Goal: Find specific page/section: Find specific page/section

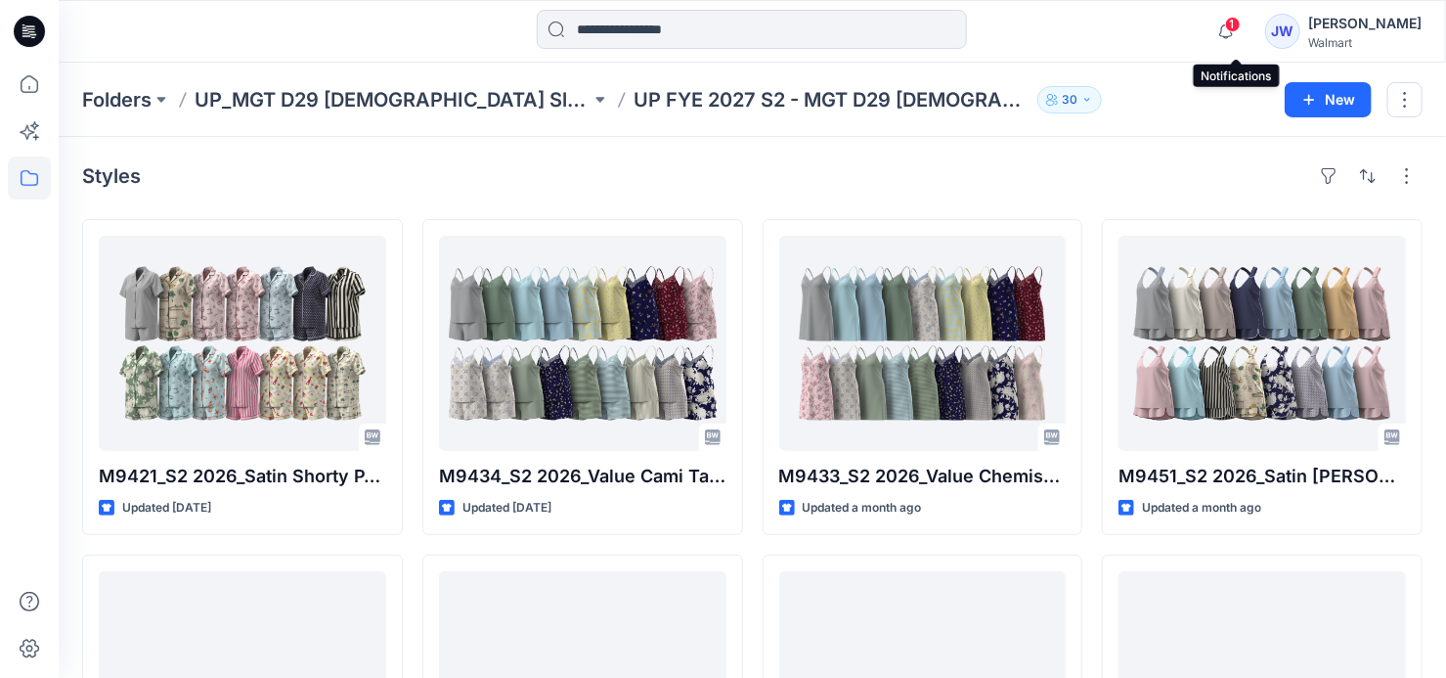
click at [1236, 25] on span "1" at bounding box center [1233, 25] width 16 height 16
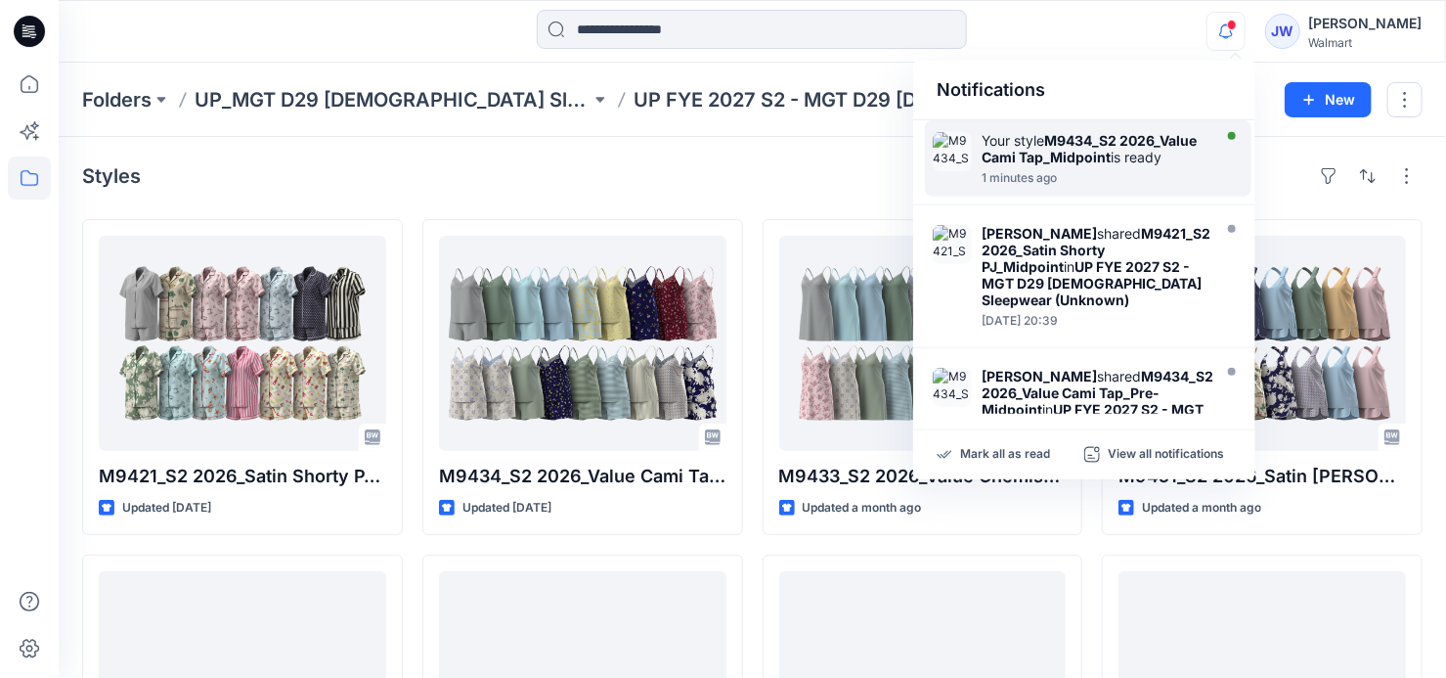
click at [1050, 165] on div "Your style M9434_S2 2026_Value Cami Tap_Midpoint is ready" at bounding box center [1094, 148] width 225 height 33
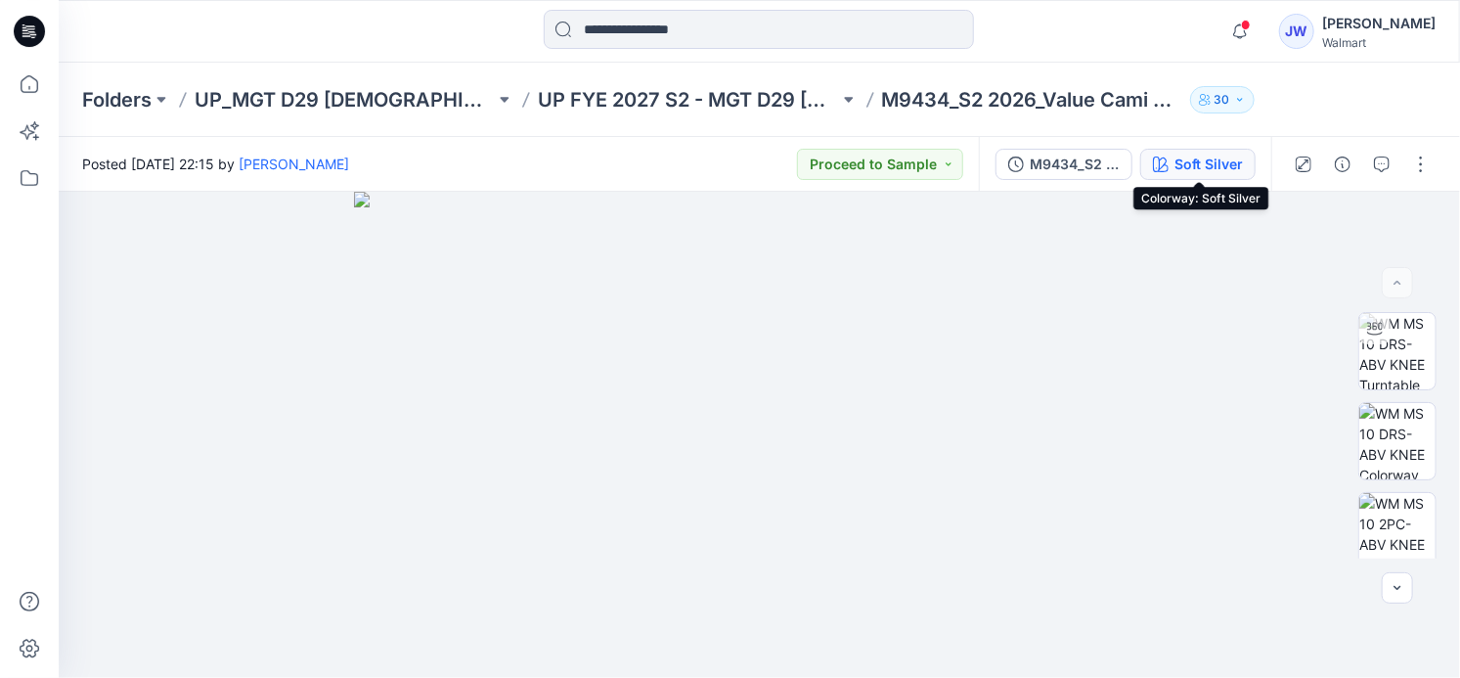
click at [1222, 171] on div "Soft Silver" at bounding box center [1208, 164] width 68 height 22
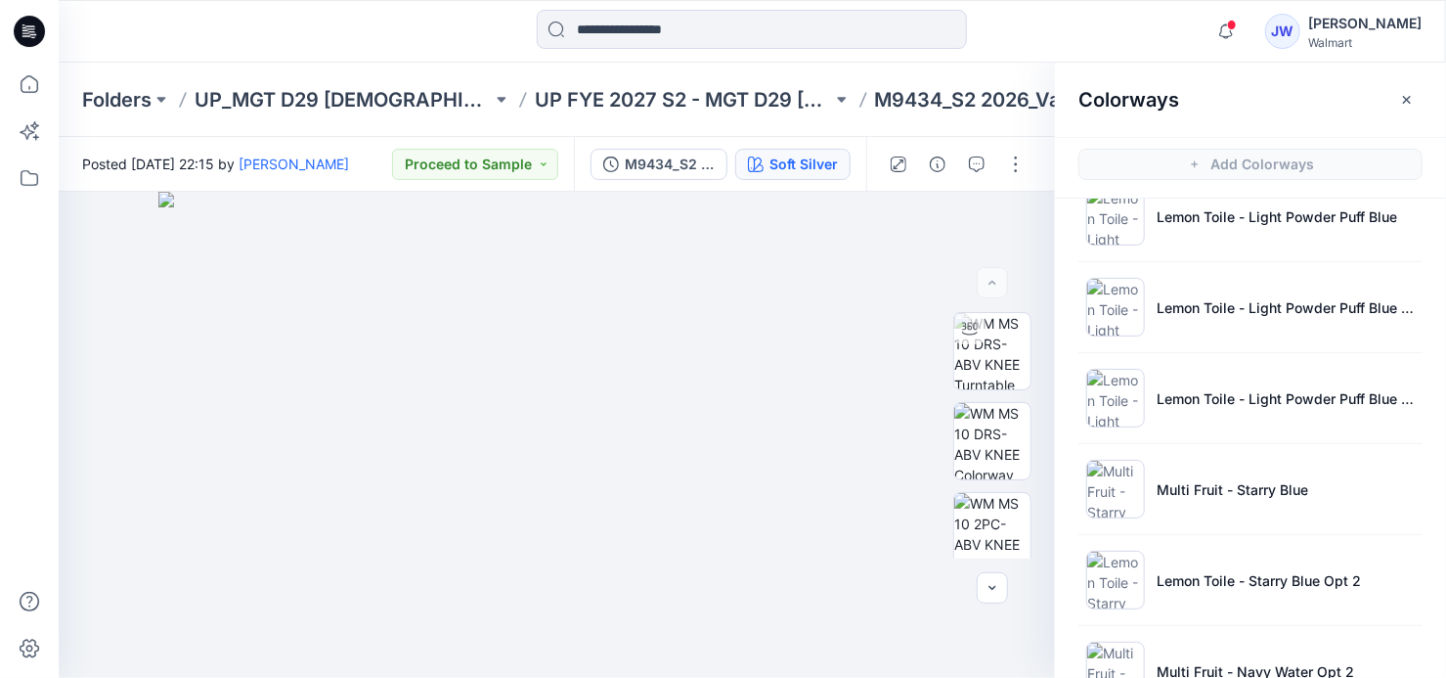
scroll to position [2364, 0]
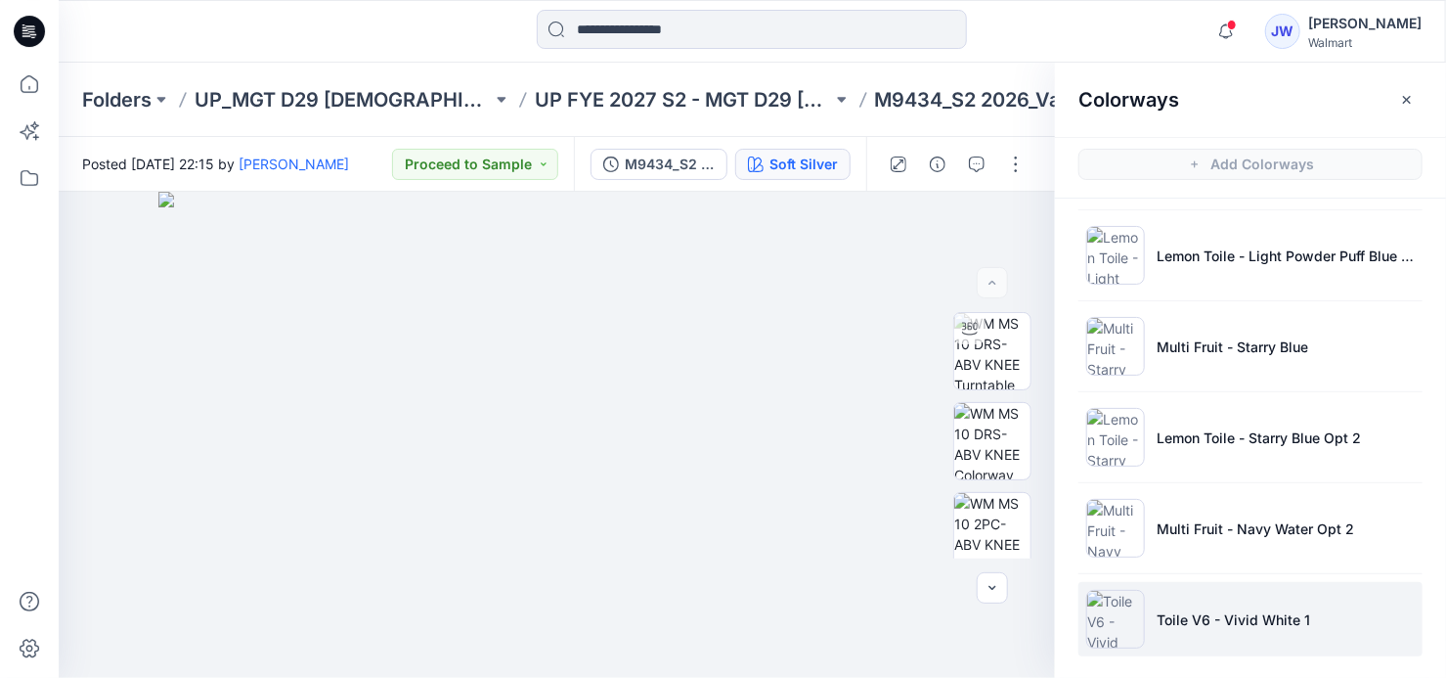
click at [1213, 609] on p "Toile V6 - Vivid White 1" at bounding box center [1233, 619] width 153 height 21
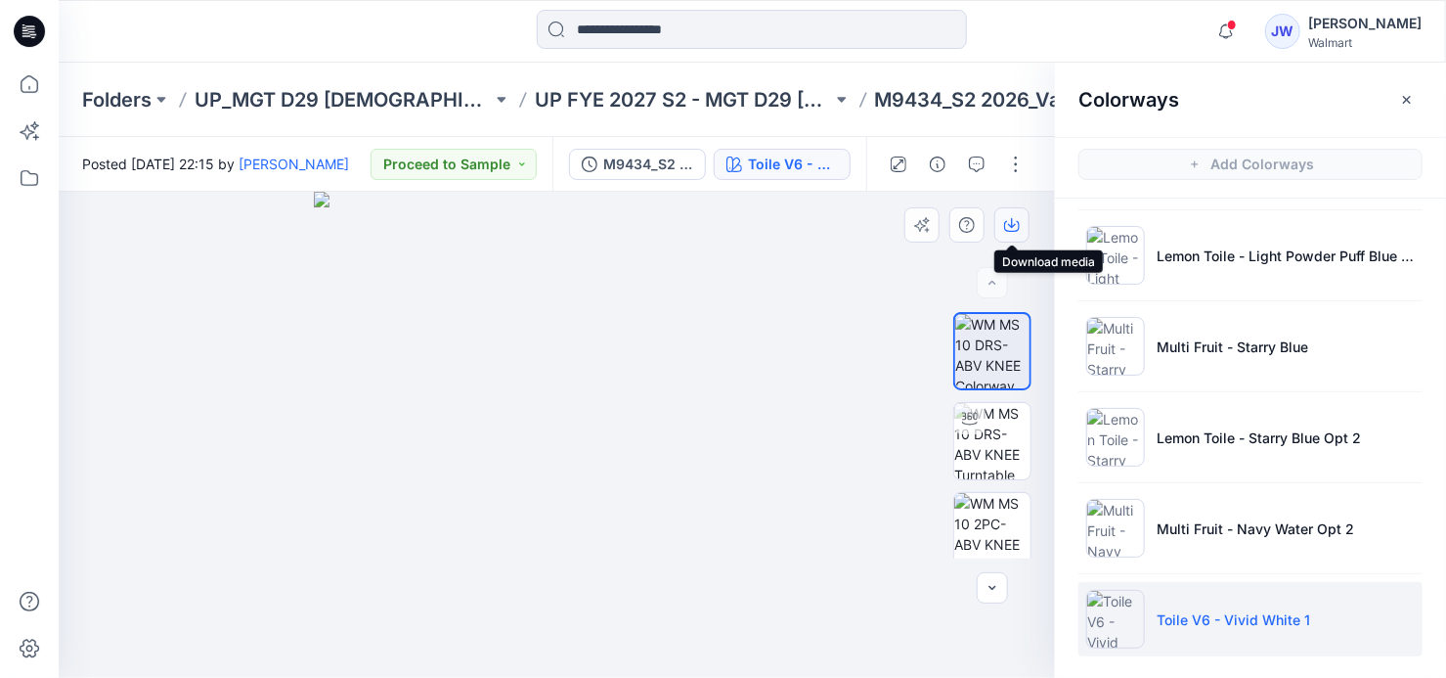
click at [1013, 224] on icon "button" at bounding box center [1012, 225] width 16 height 16
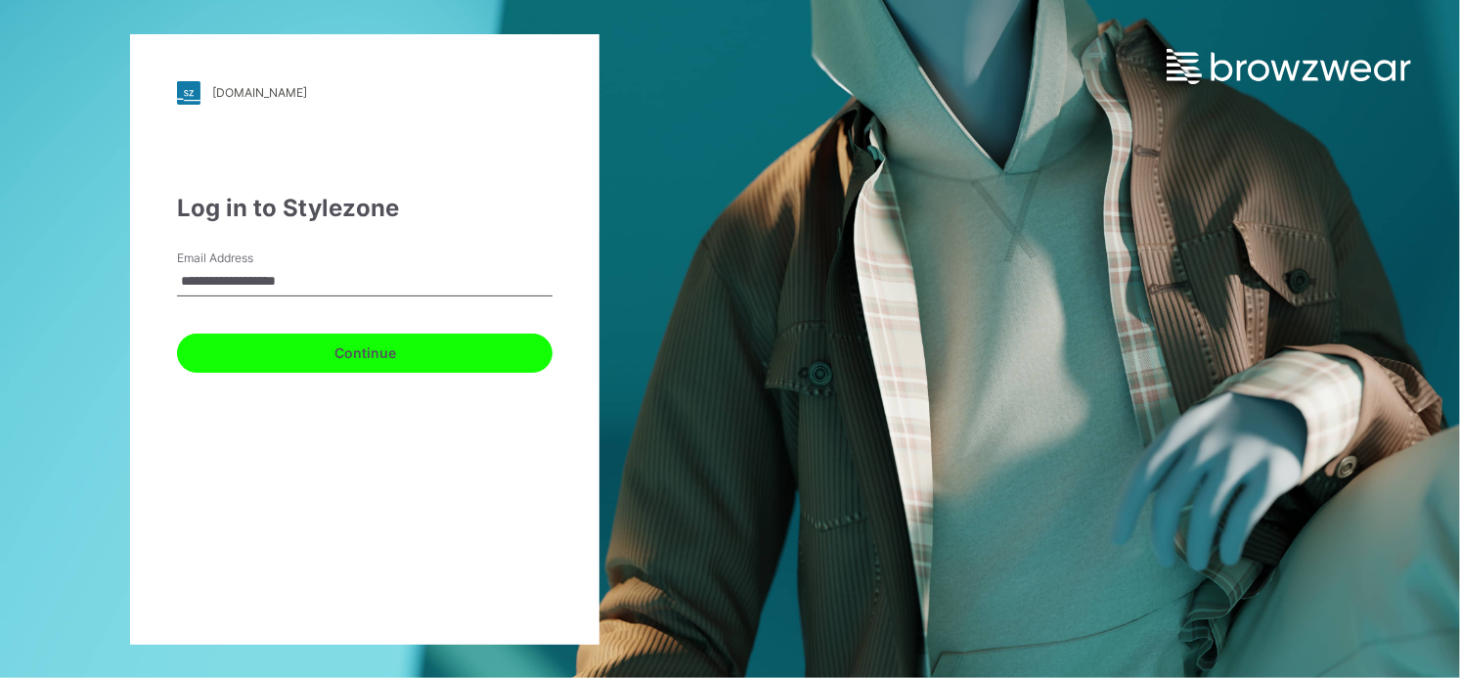
click at [306, 365] on button "Continue" at bounding box center [364, 352] width 375 height 39
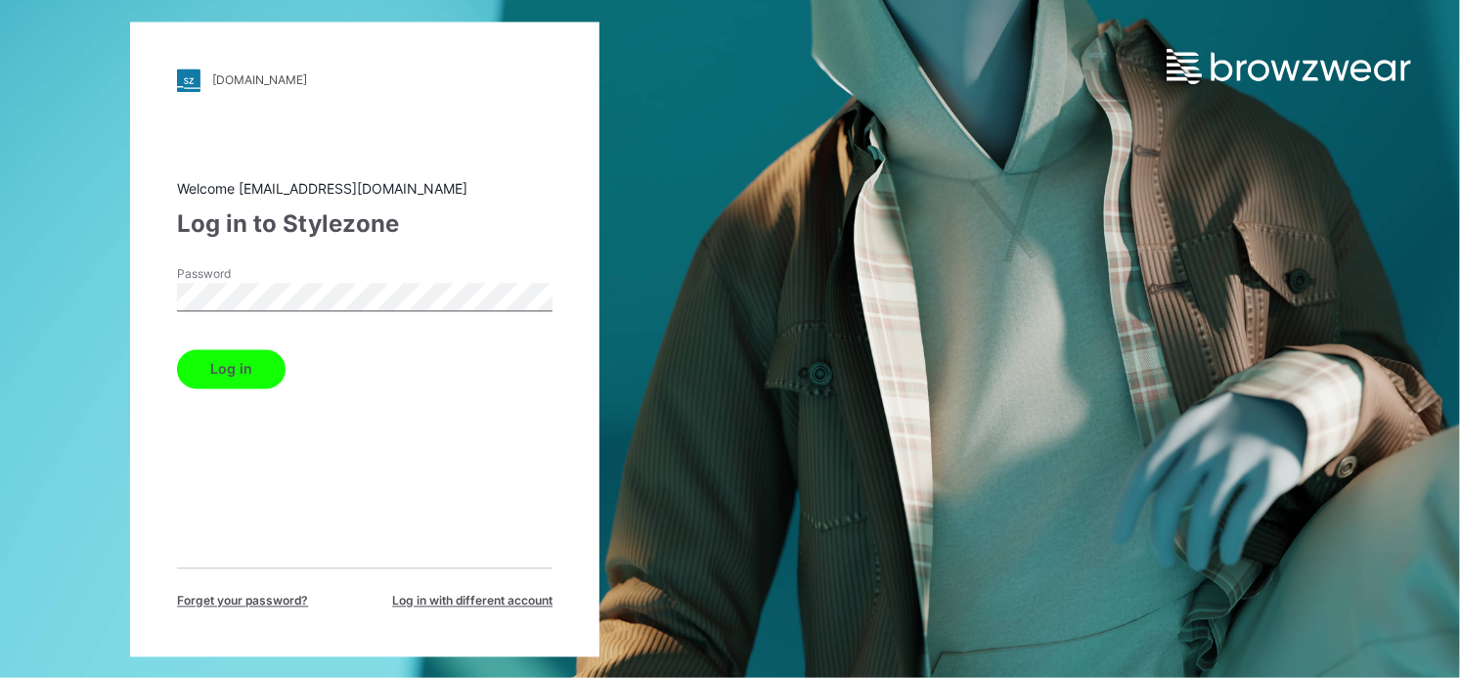
click at [327, 279] on div "Password" at bounding box center [364, 294] width 375 height 59
click at [255, 379] on button "Log in" at bounding box center [231, 368] width 109 height 39
